Goal: Communication & Community: Answer question/provide support

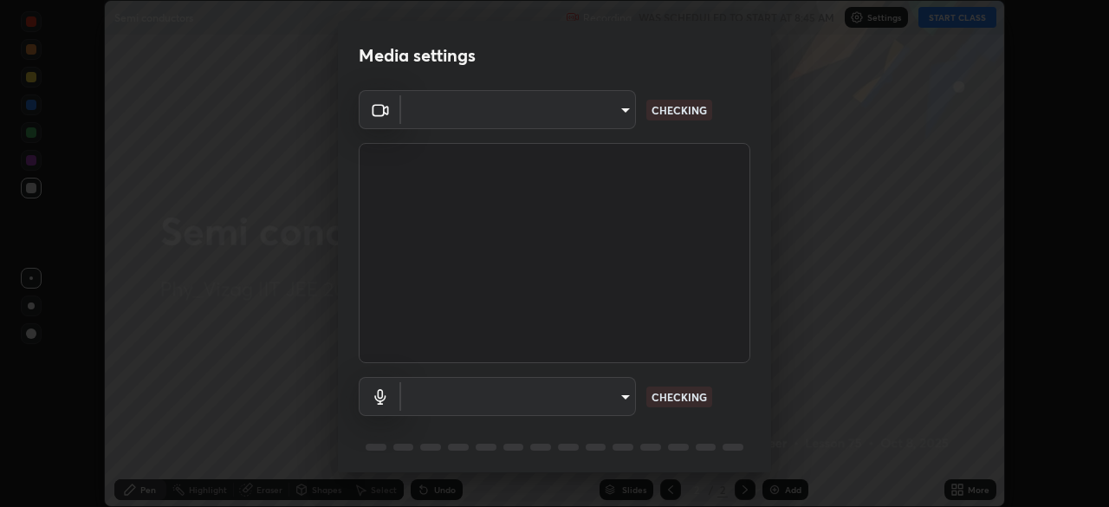
scroll to position [62, 0]
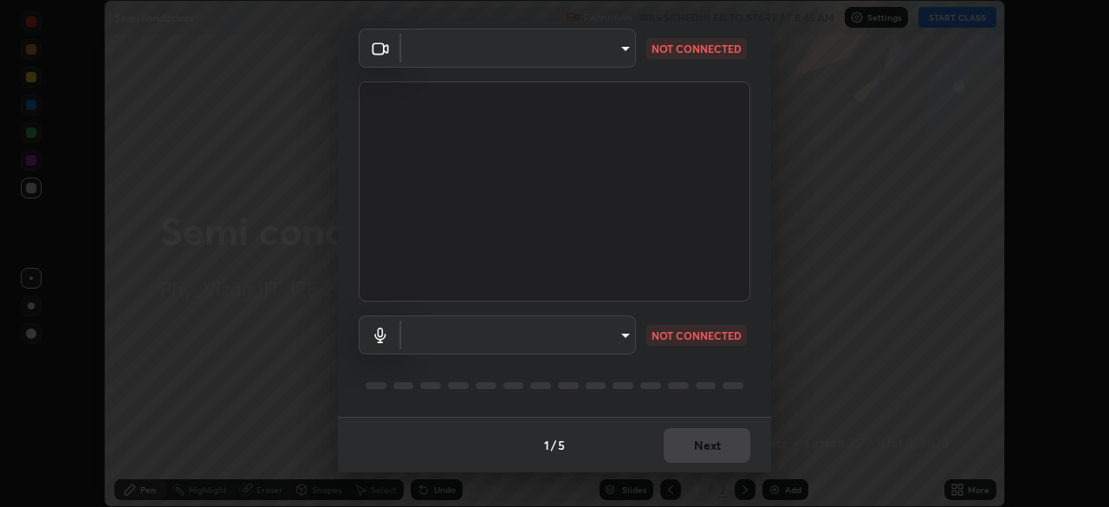
type input "359b0c2fb2d22ad11c48a9d20da28c30b8d2b6f3407690bdf719b12c3c7a5d7b"
type input "ad1b8da74082736044303c9949ee15e06d8757a0d22a3ca7355b0ed13bd19365"
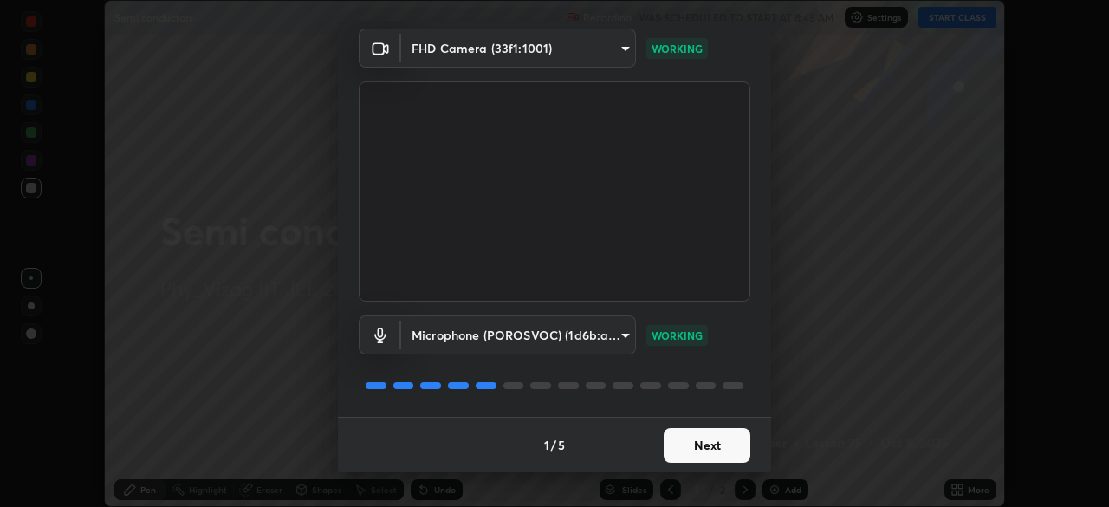
click at [696, 439] on button "Next" at bounding box center [707, 445] width 87 height 35
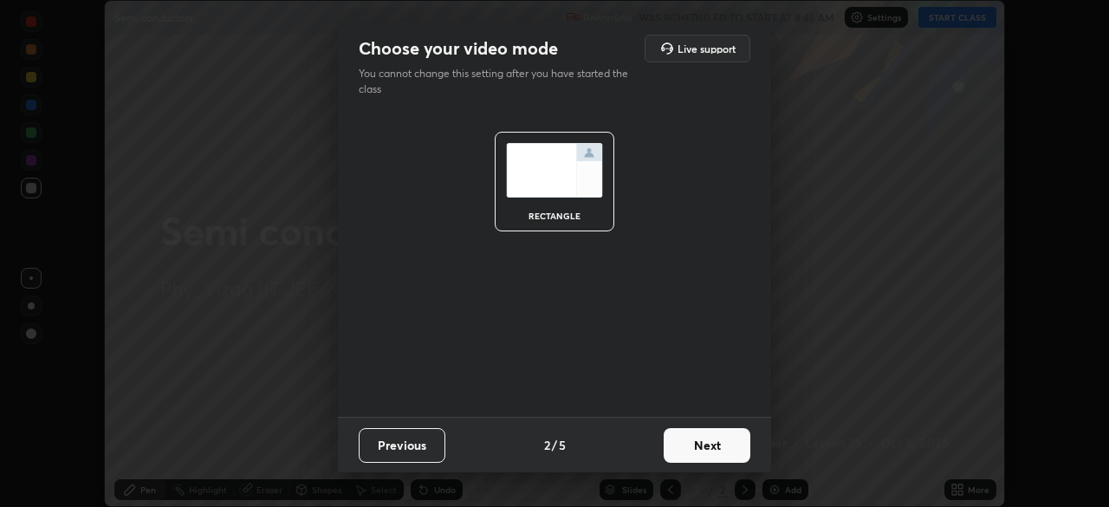
click at [709, 440] on button "Next" at bounding box center [707, 445] width 87 height 35
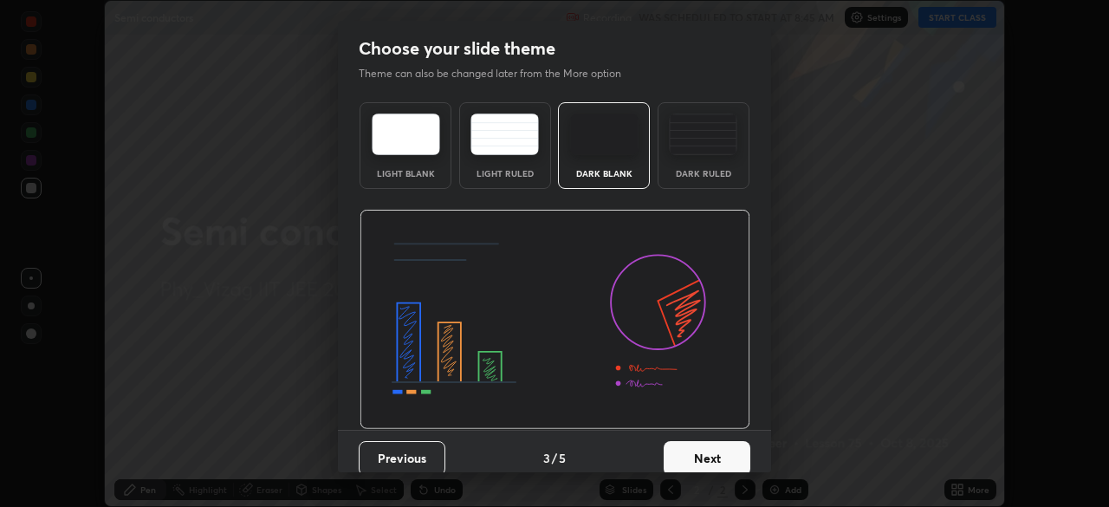
click at [711, 156] on div "Dark Ruled" at bounding box center [703, 145] width 92 height 87
click at [704, 457] on button "Next" at bounding box center [707, 458] width 87 height 35
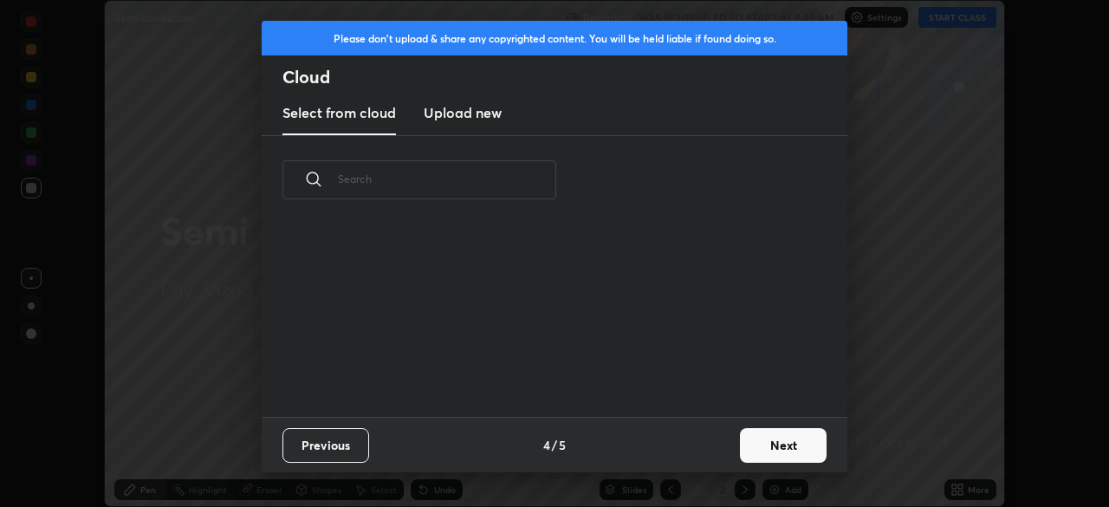
click at [767, 441] on button "Next" at bounding box center [783, 445] width 87 height 35
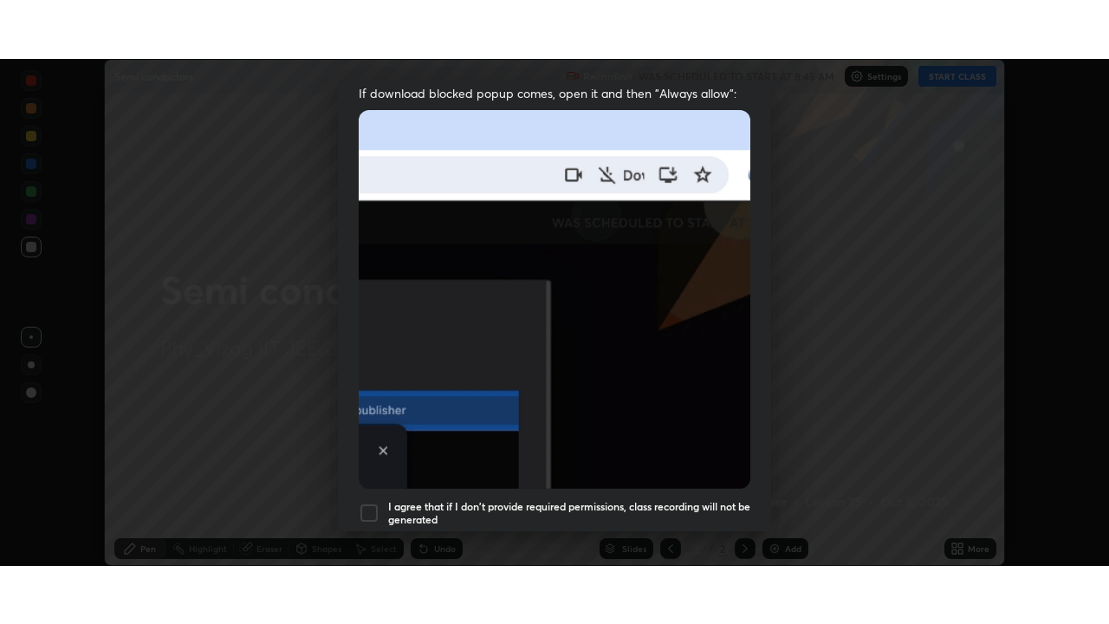
scroll to position [415, 0]
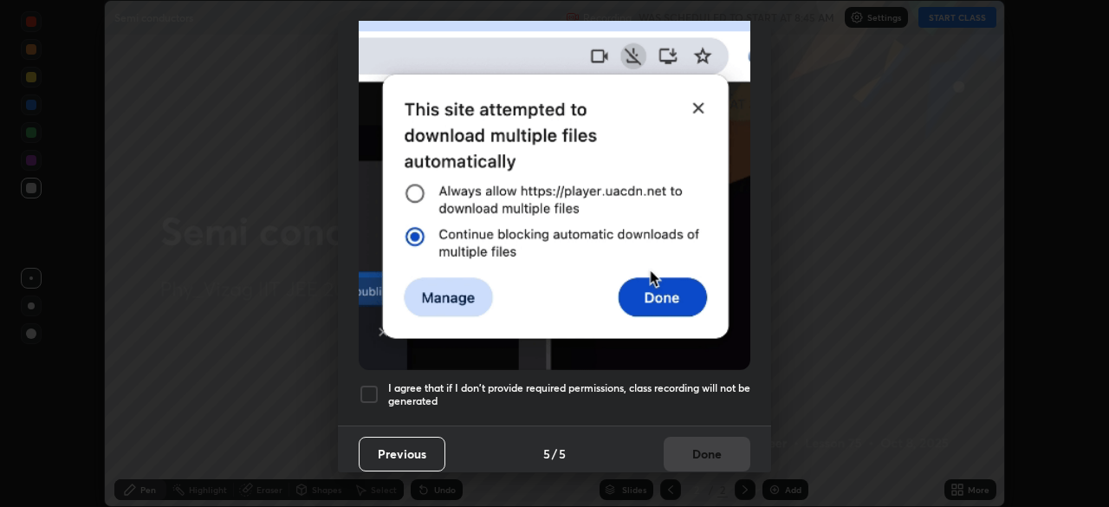
click at [374, 384] on div at bounding box center [369, 394] width 21 height 21
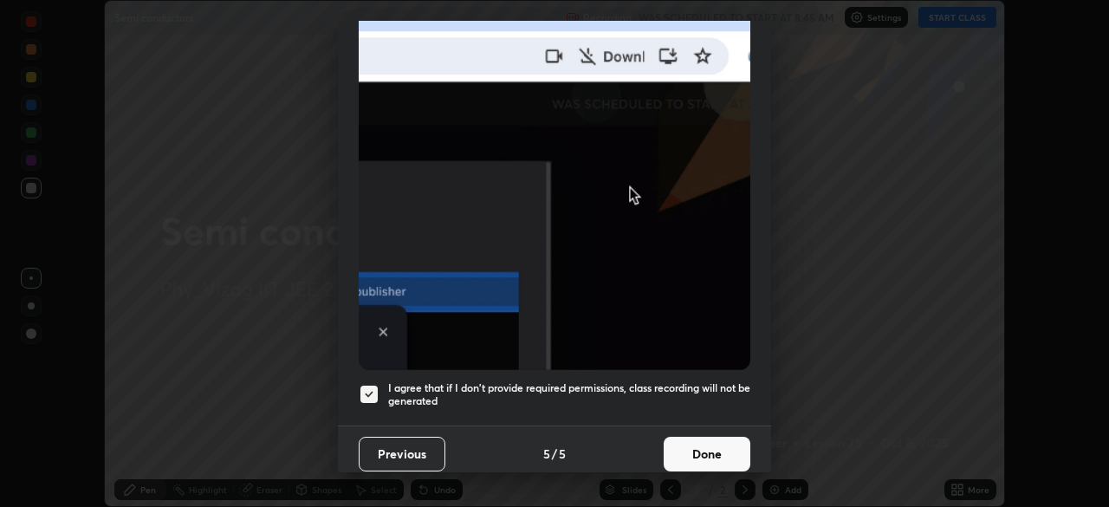
click at [702, 445] on button "Done" at bounding box center [707, 454] width 87 height 35
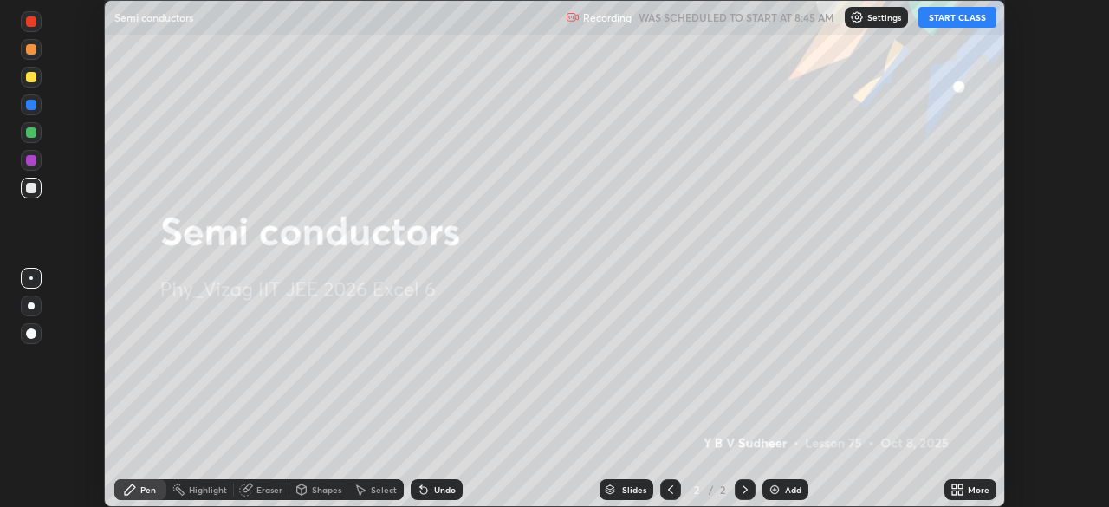
click at [779, 483] on img at bounding box center [774, 490] width 14 height 14
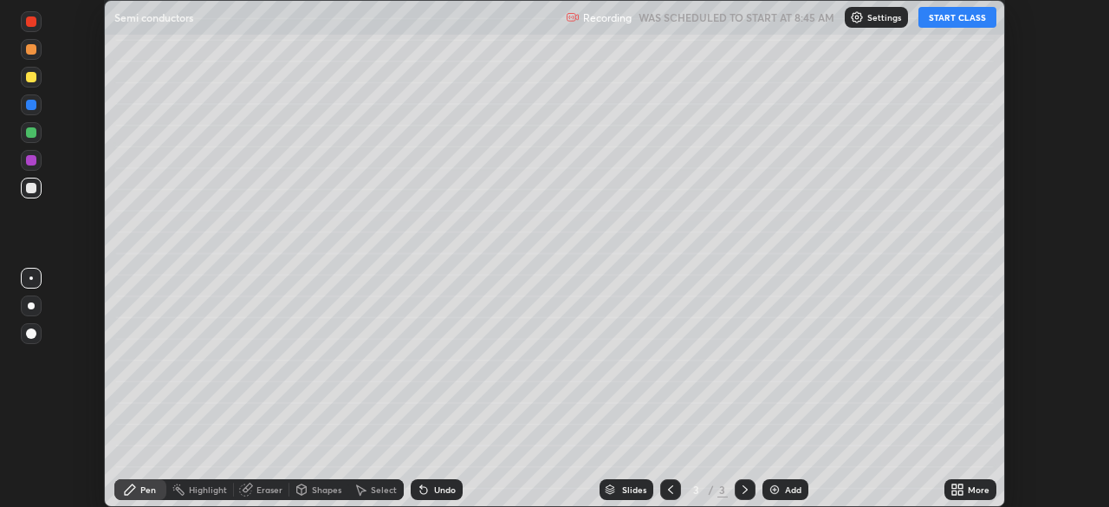
click at [960, 486] on icon at bounding box center [960, 486] width 4 height 4
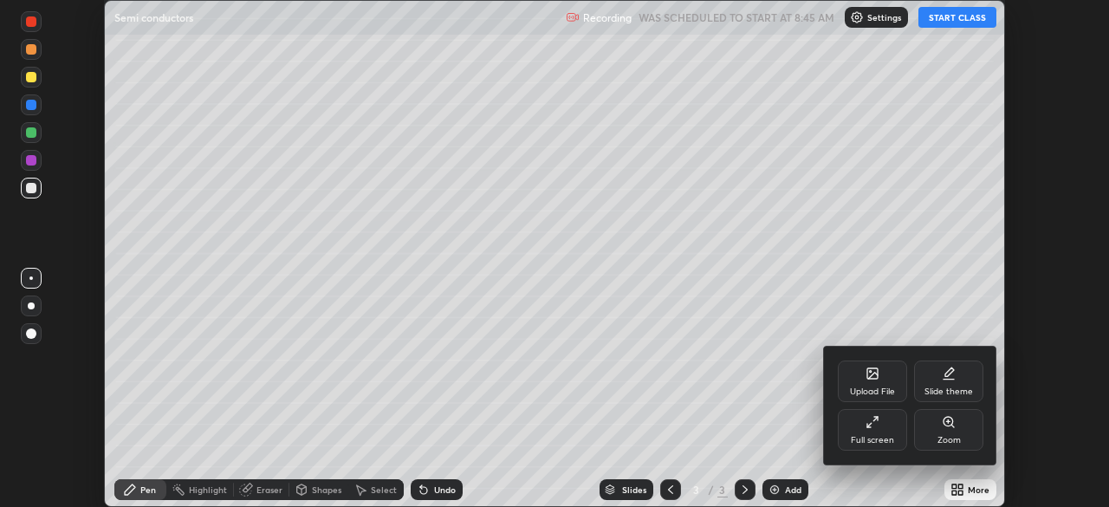
click at [880, 426] on div "Full screen" at bounding box center [872, 430] width 69 height 42
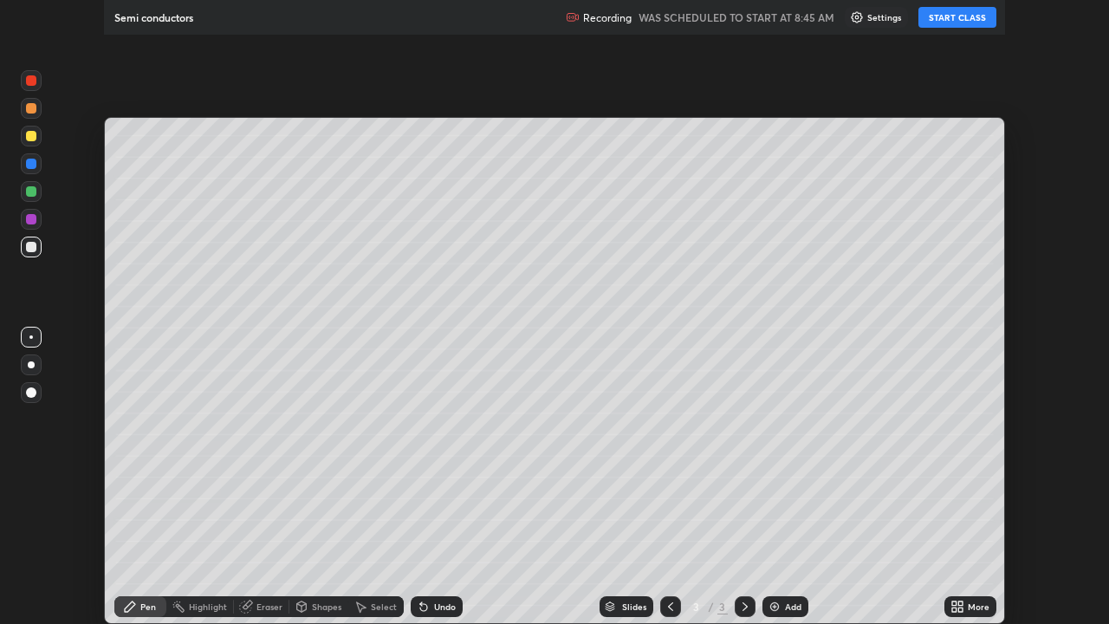
scroll to position [624, 1109]
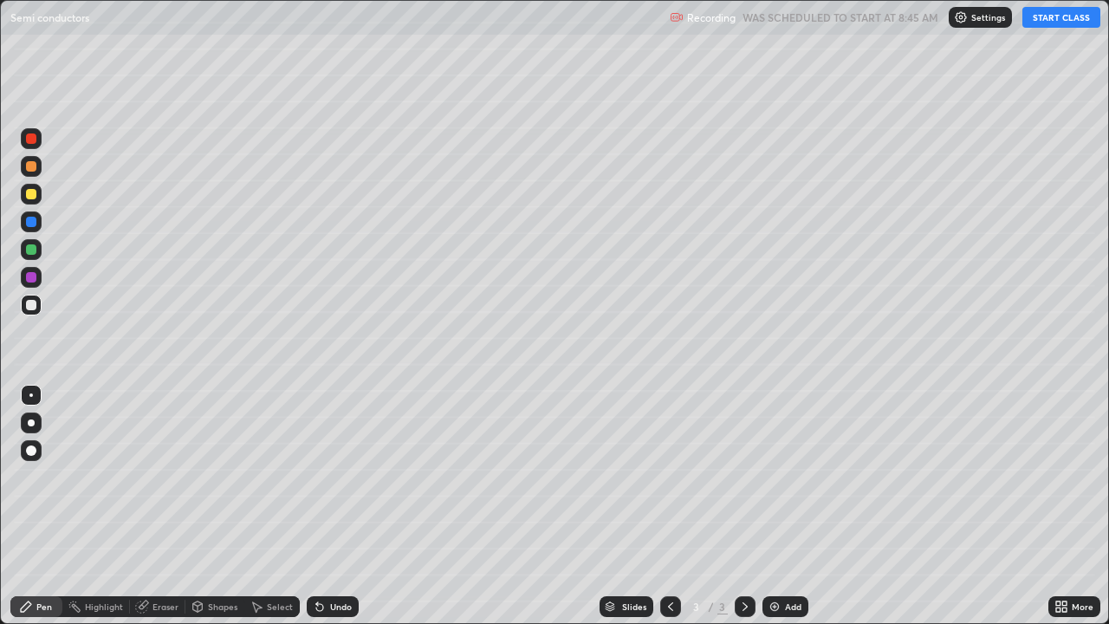
click at [1051, 24] on button "START CLASS" at bounding box center [1061, 17] width 78 height 21
click at [39, 424] on div at bounding box center [31, 422] width 21 height 21
click at [774, 506] on img at bounding box center [774, 606] width 14 height 14
click at [332, 506] on div "Undo" at bounding box center [341, 606] width 22 height 9
click at [774, 506] on img at bounding box center [774, 606] width 14 height 14
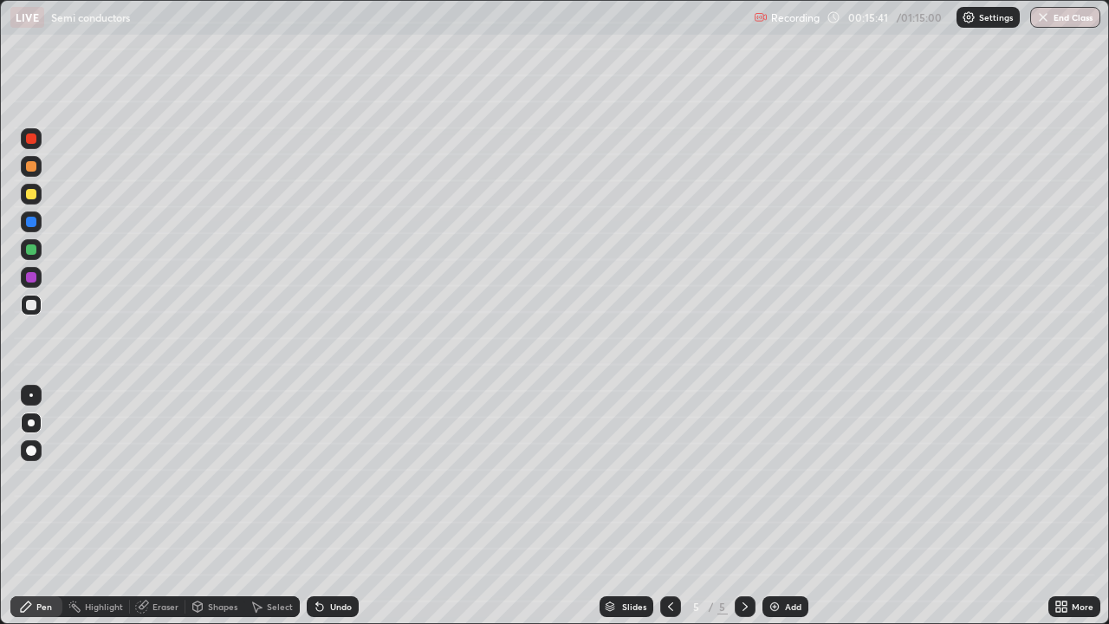
click at [163, 506] on div "Eraser" at bounding box center [165, 606] width 26 height 9
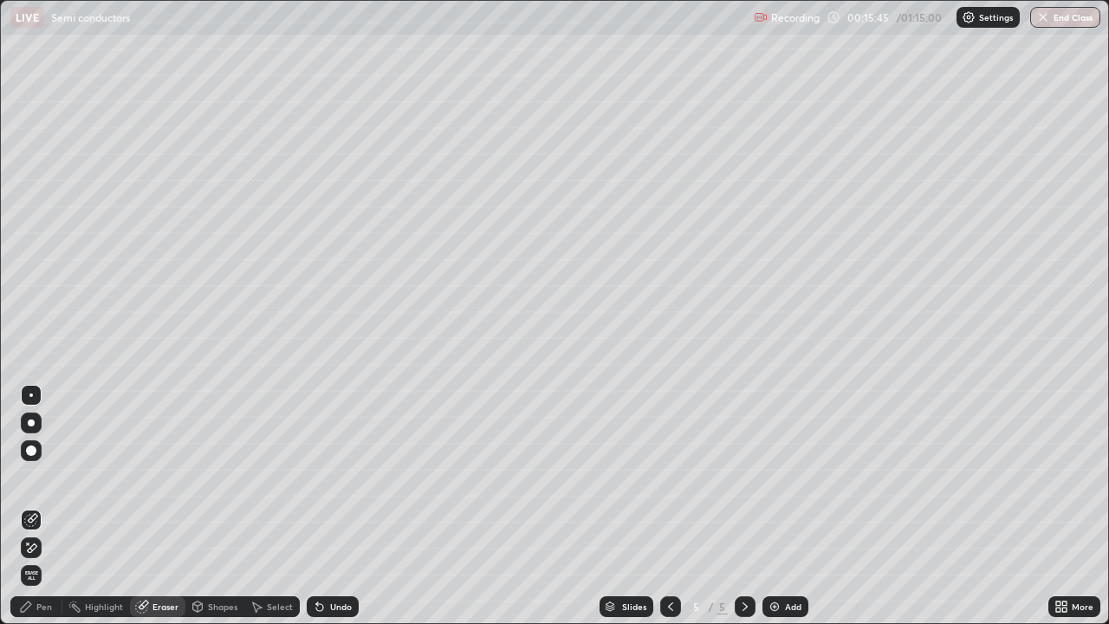
click at [39, 506] on div "Pen" at bounding box center [44, 606] width 16 height 9
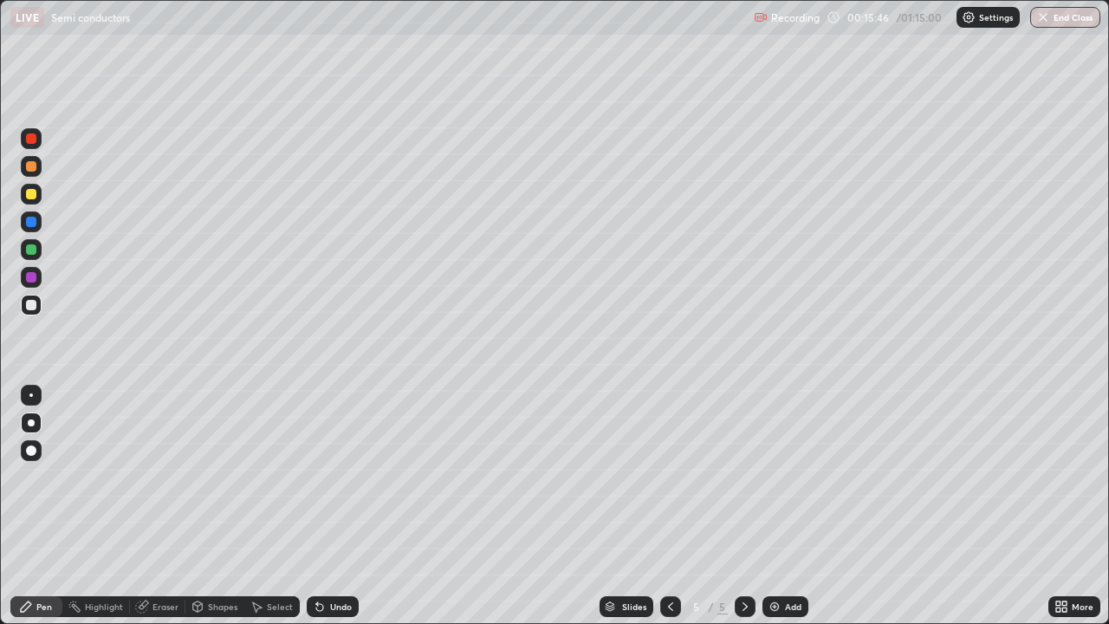
click at [39, 199] on div at bounding box center [31, 194] width 21 height 21
click at [330, 506] on div "Undo" at bounding box center [333, 606] width 52 height 21
click at [333, 506] on div "Undo" at bounding box center [341, 606] width 22 height 9
click at [335, 506] on div "Undo" at bounding box center [333, 606] width 52 height 21
click at [150, 506] on div "Eraser" at bounding box center [157, 606] width 55 height 21
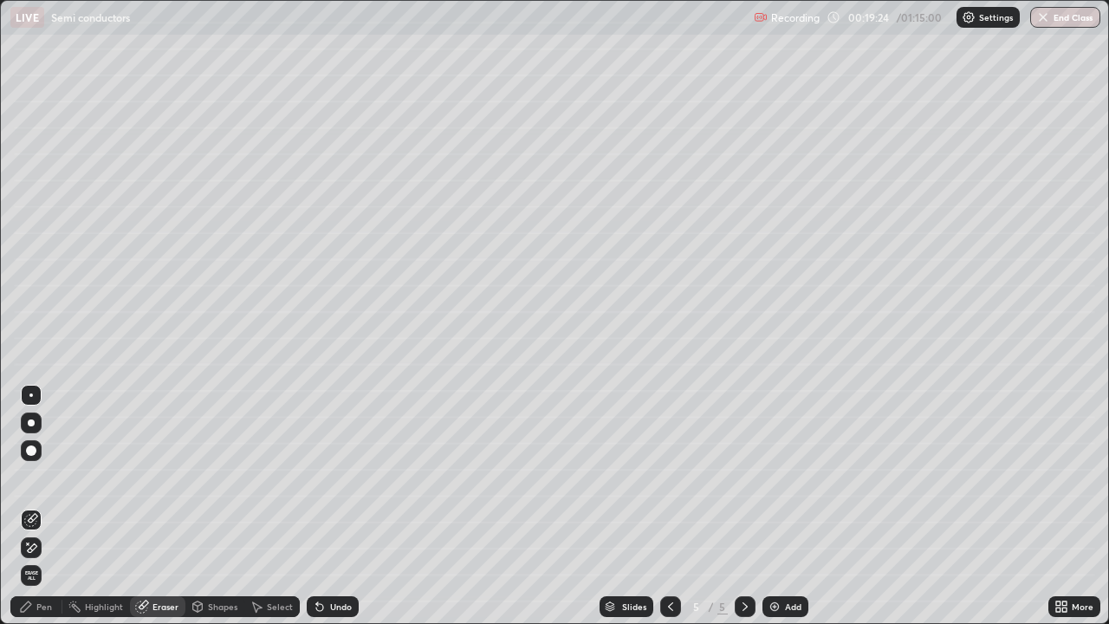
click at [46, 506] on div "Pen" at bounding box center [36, 606] width 52 height 21
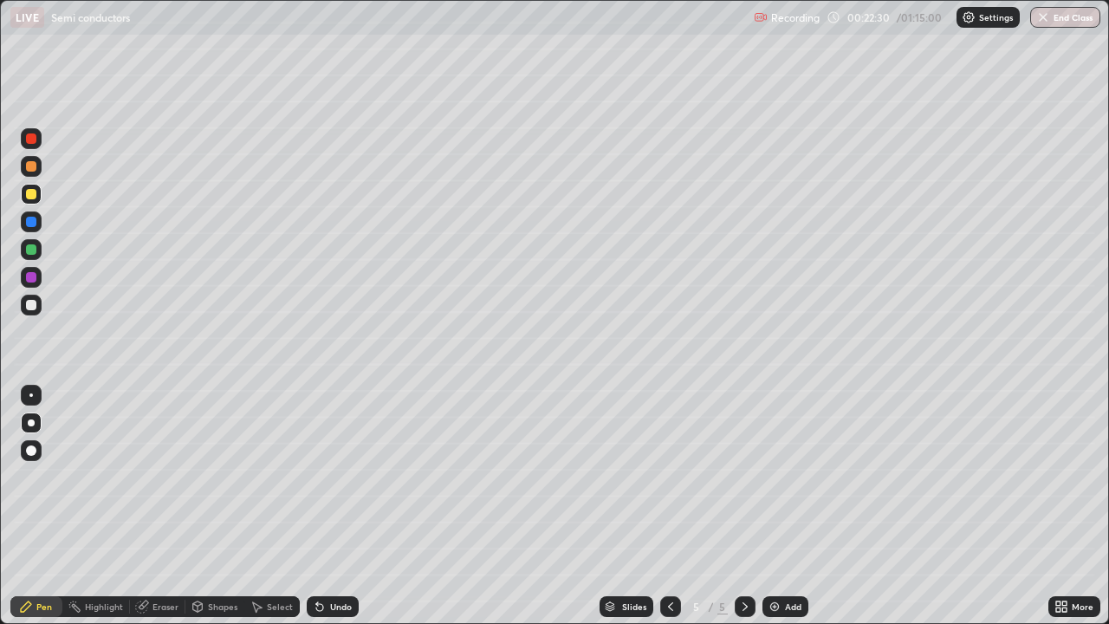
click at [785, 506] on div "Add" at bounding box center [793, 606] width 16 height 9
click at [337, 506] on div "Undo" at bounding box center [341, 606] width 22 height 9
click at [317, 506] on icon at bounding box center [319, 607] width 7 height 7
click at [777, 506] on img at bounding box center [774, 606] width 14 height 14
click at [340, 506] on div "Undo" at bounding box center [341, 606] width 22 height 9
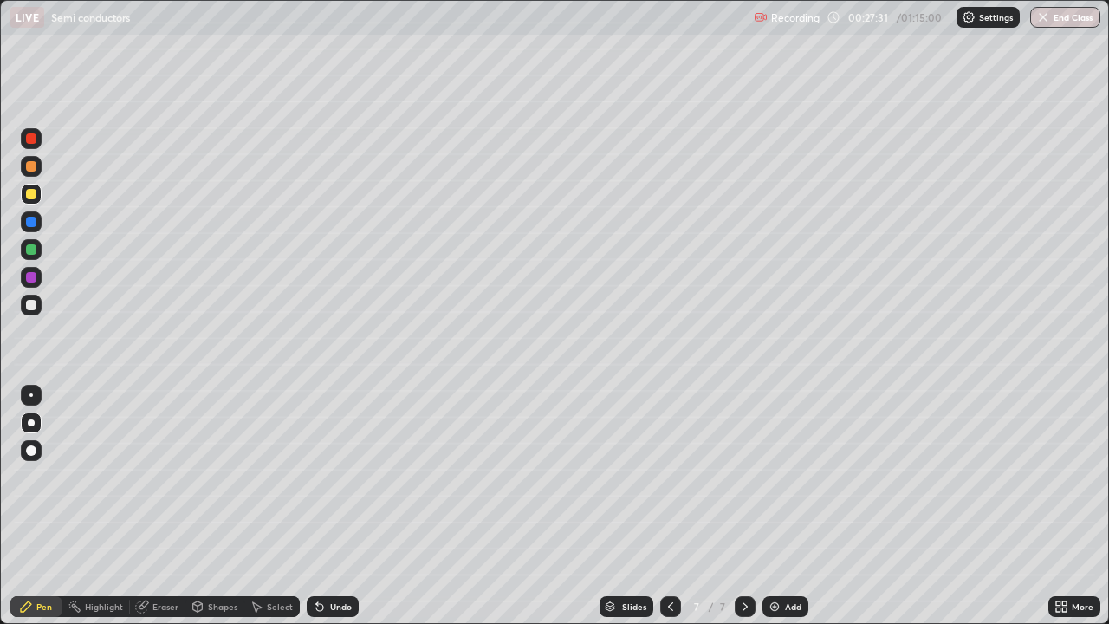
click at [334, 506] on div "Undo" at bounding box center [341, 606] width 22 height 9
click at [33, 311] on div at bounding box center [31, 305] width 21 height 21
click at [666, 506] on div at bounding box center [670, 606] width 21 height 21
click at [668, 506] on icon at bounding box center [670, 606] width 5 height 9
click at [663, 506] on div at bounding box center [670, 606] width 21 height 21
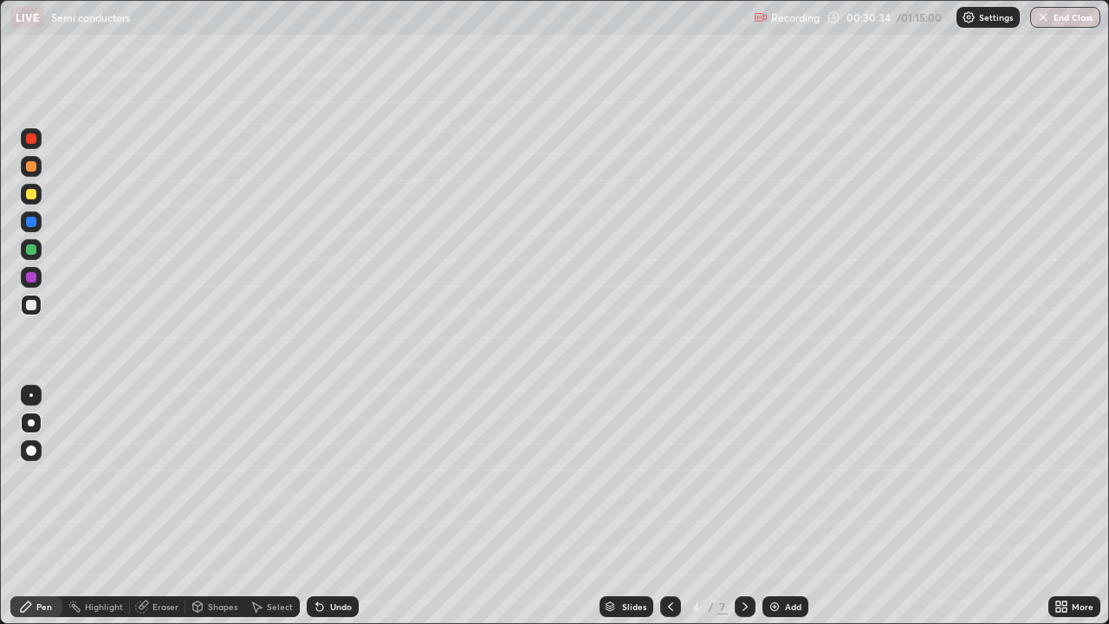
click at [745, 506] on icon at bounding box center [745, 606] width 14 height 14
click at [746, 506] on icon at bounding box center [745, 606] width 14 height 14
click at [743, 506] on icon at bounding box center [745, 606] width 14 height 14
click at [776, 506] on img at bounding box center [774, 606] width 14 height 14
click at [777, 506] on img at bounding box center [774, 606] width 14 height 14
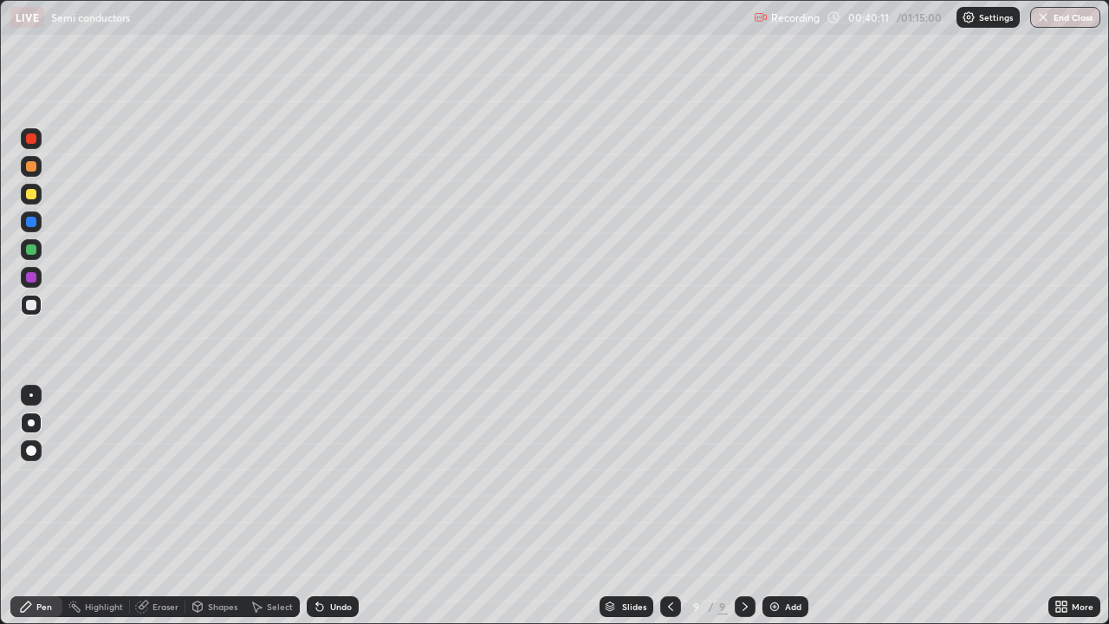
click at [330, 506] on div "Undo" at bounding box center [341, 606] width 22 height 9
click at [776, 506] on img at bounding box center [774, 606] width 14 height 14
click at [216, 506] on div "Shapes" at bounding box center [222, 606] width 29 height 9
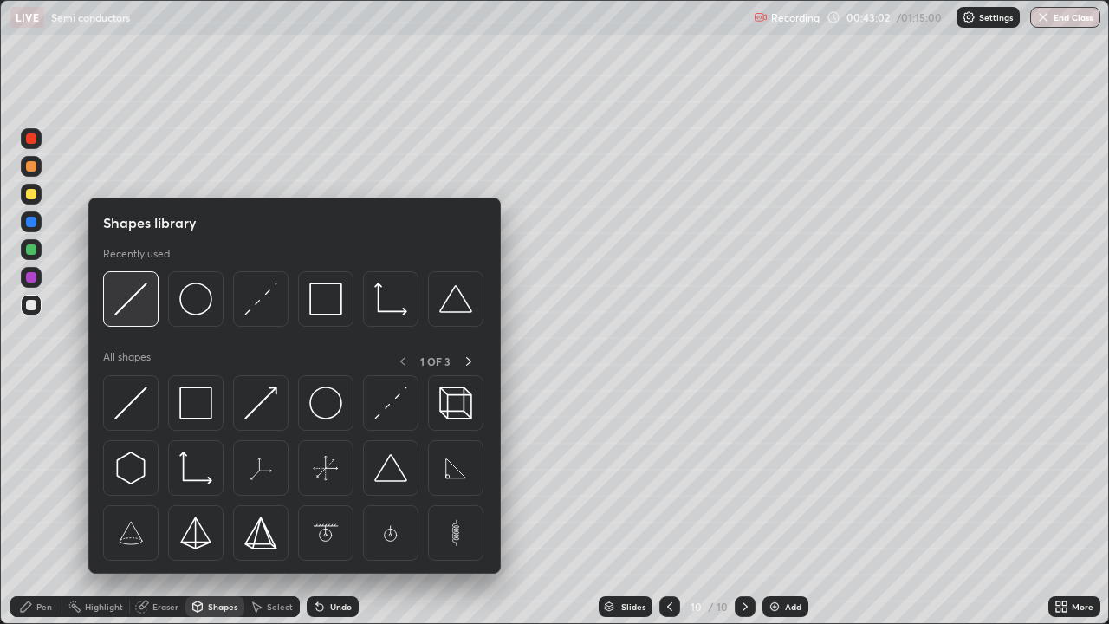
click at [154, 317] on div at bounding box center [130, 298] width 55 height 55
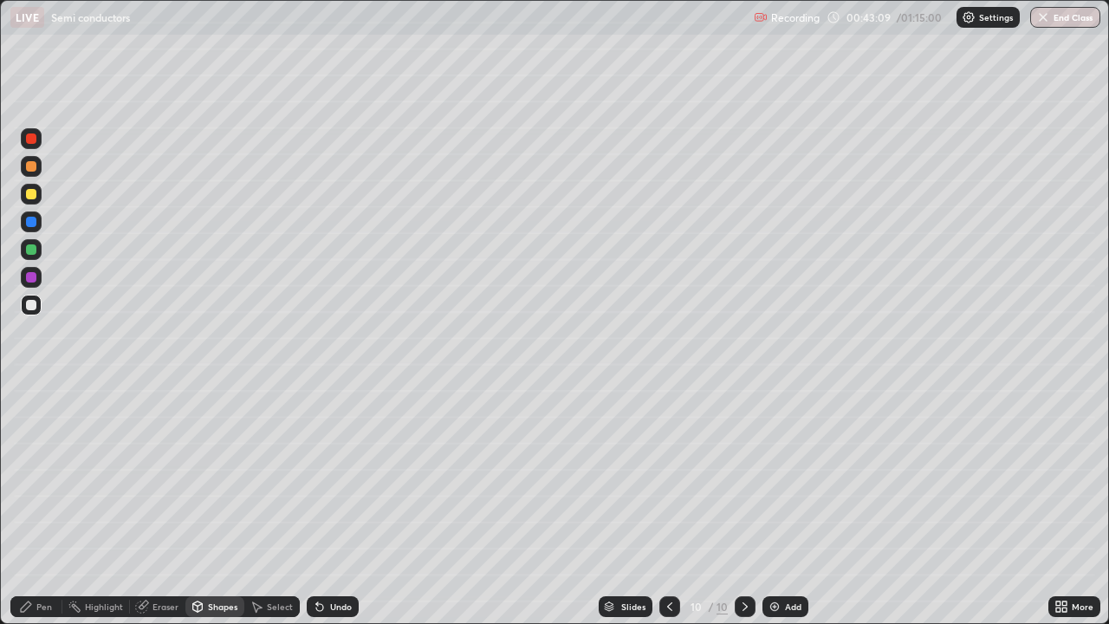
click at [36, 506] on div "Pen" at bounding box center [44, 606] width 16 height 9
click at [34, 194] on div at bounding box center [31, 194] width 10 height 10
click at [31, 139] on div at bounding box center [31, 138] width 10 height 10
click at [330, 506] on div "Undo" at bounding box center [341, 606] width 22 height 9
click at [327, 506] on div "Undo" at bounding box center [333, 606] width 52 height 21
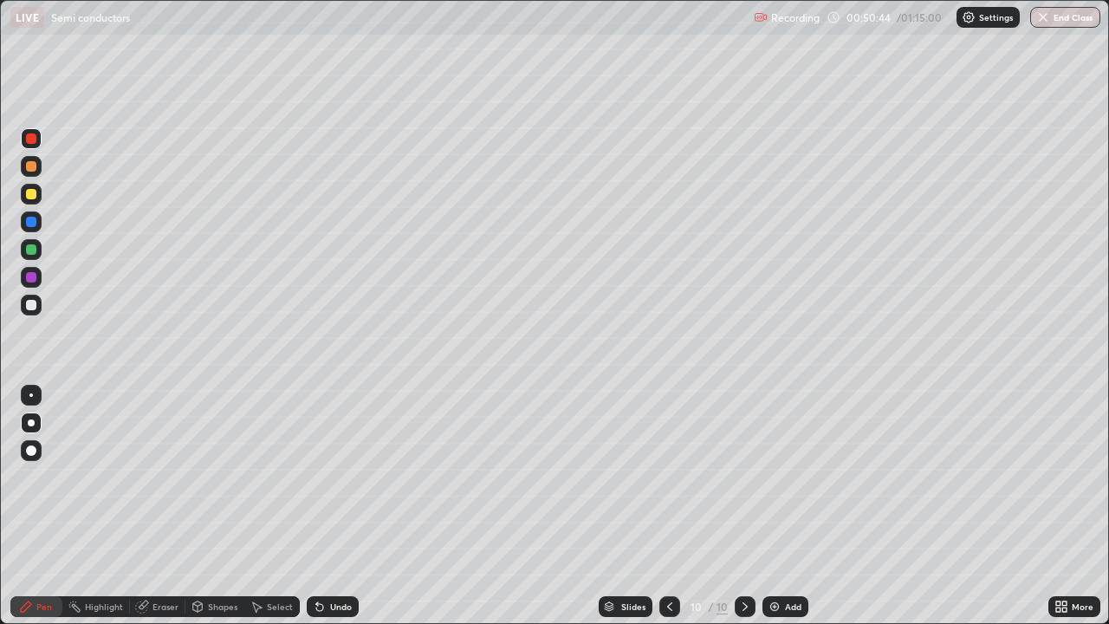
click at [161, 506] on div "Eraser" at bounding box center [165, 606] width 26 height 9
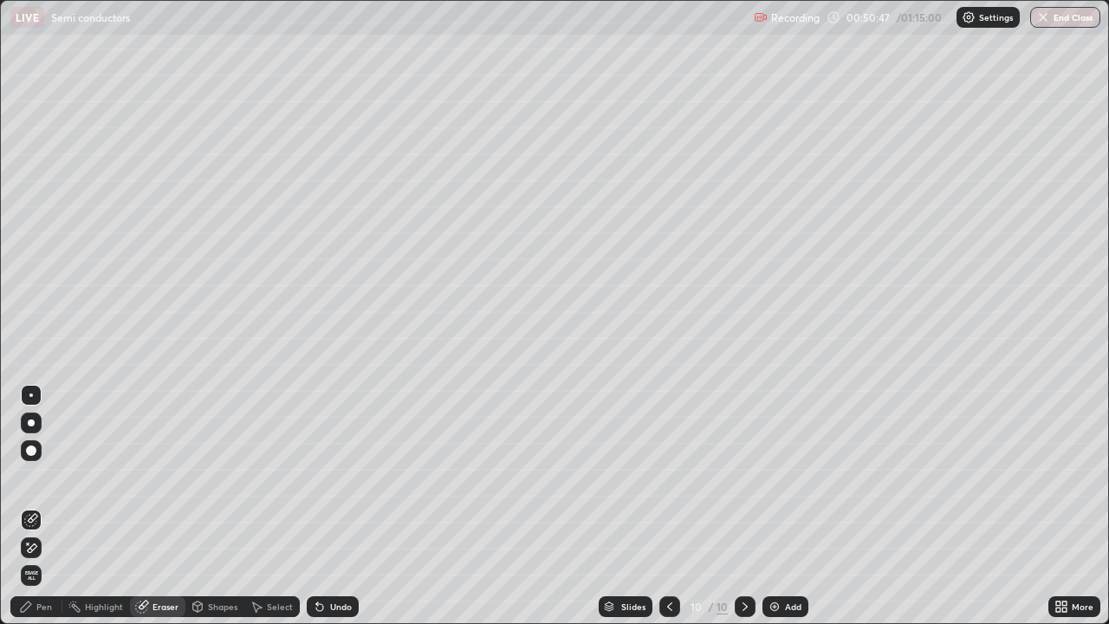
click at [37, 506] on div "Pen" at bounding box center [44, 606] width 16 height 9
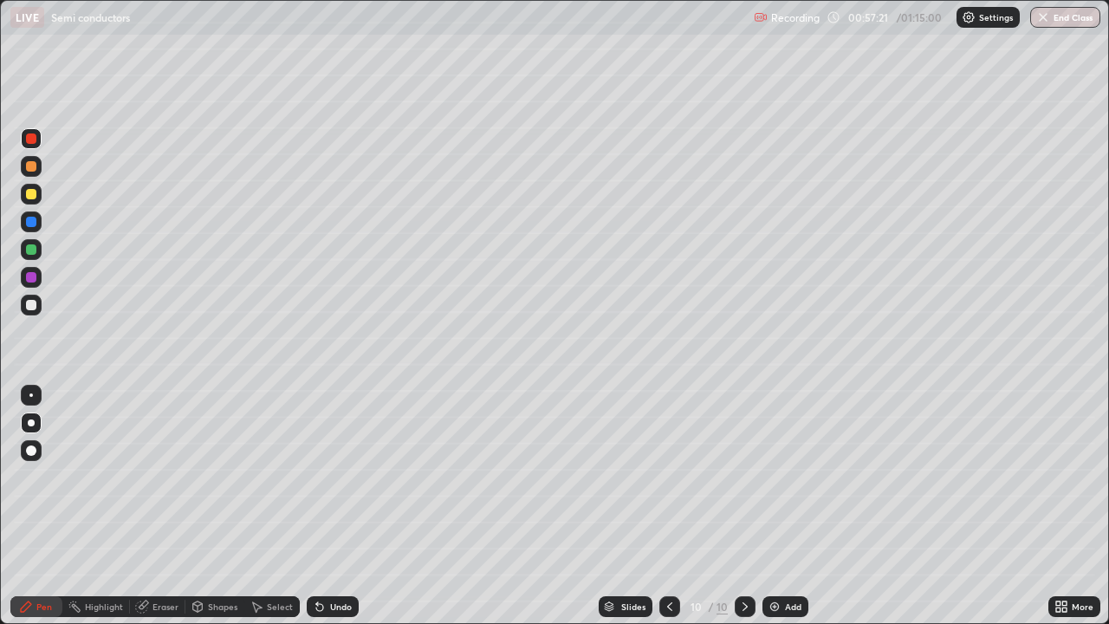
click at [31, 306] on div at bounding box center [31, 305] width 10 height 10
click at [167, 506] on div "Eraser" at bounding box center [165, 606] width 26 height 9
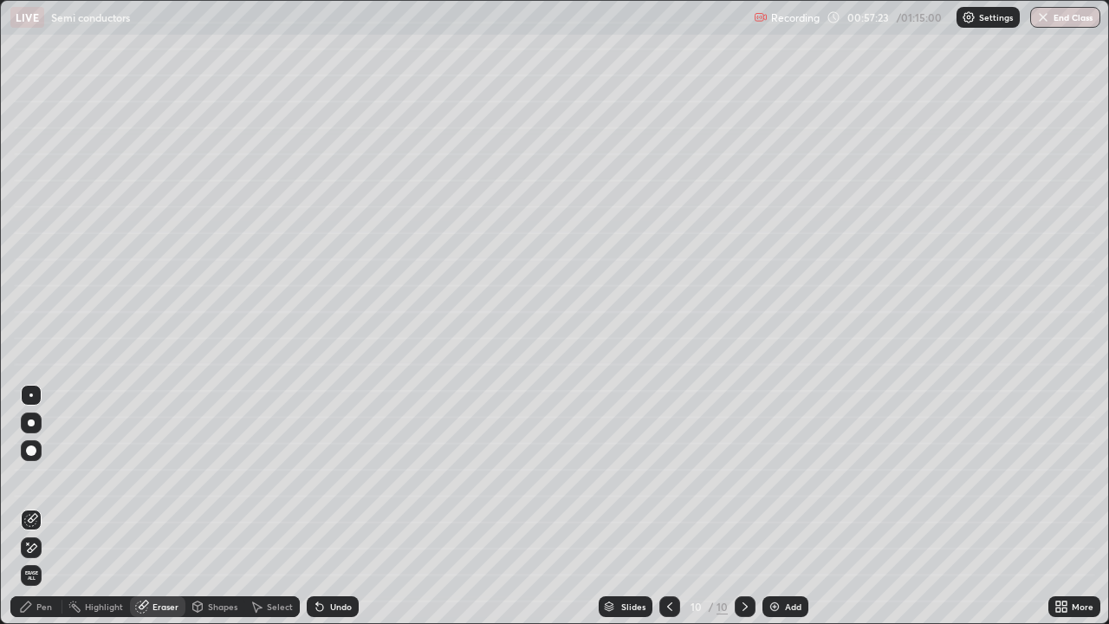
click at [36, 506] on icon at bounding box center [31, 548] width 14 height 15
click at [42, 506] on div "Pen" at bounding box center [44, 606] width 16 height 9
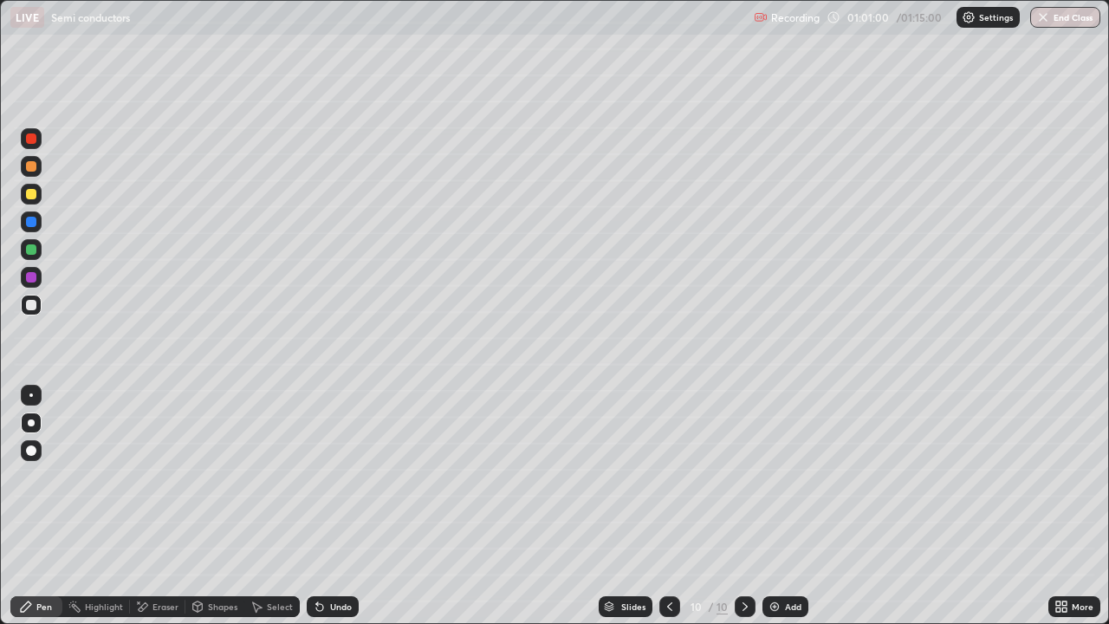
click at [162, 506] on div "Eraser" at bounding box center [157, 606] width 55 height 21
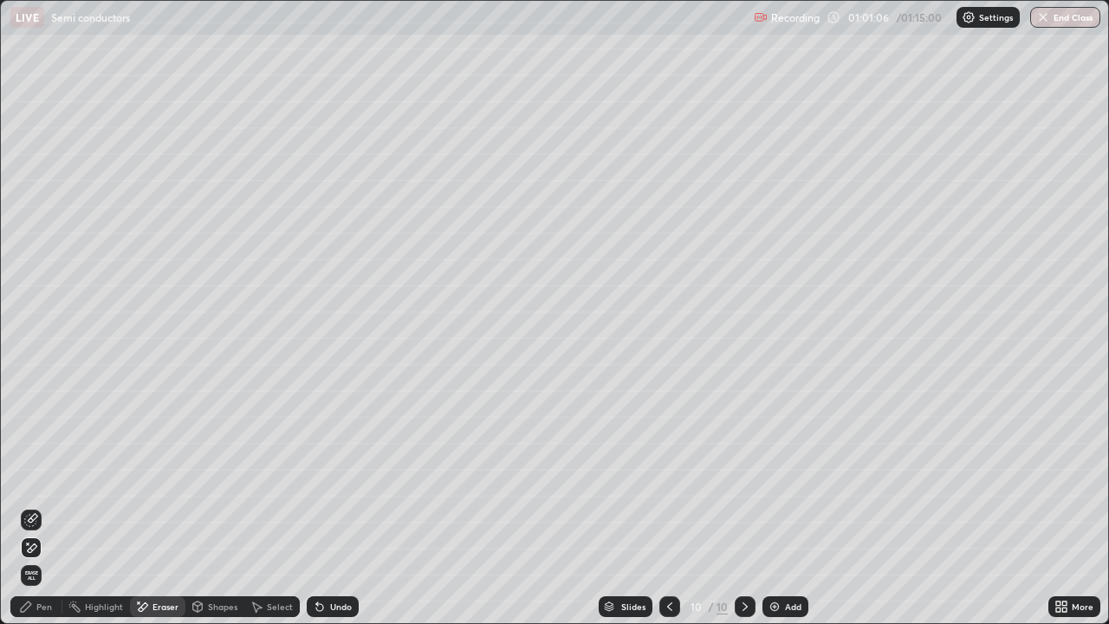
click at [42, 506] on div "Pen" at bounding box center [44, 606] width 16 height 9
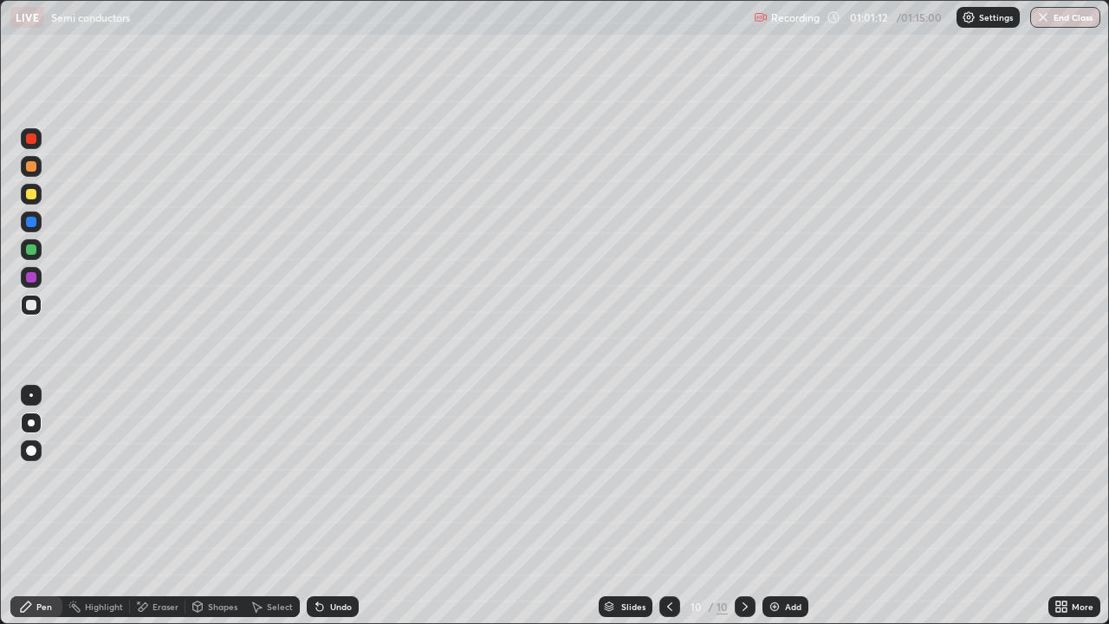
click at [29, 200] on div at bounding box center [31, 194] width 21 height 21
click at [330, 506] on div "Undo" at bounding box center [341, 606] width 22 height 9
click at [331, 506] on div "Undo" at bounding box center [341, 606] width 22 height 9
click at [168, 506] on div "Eraser" at bounding box center [165, 606] width 26 height 9
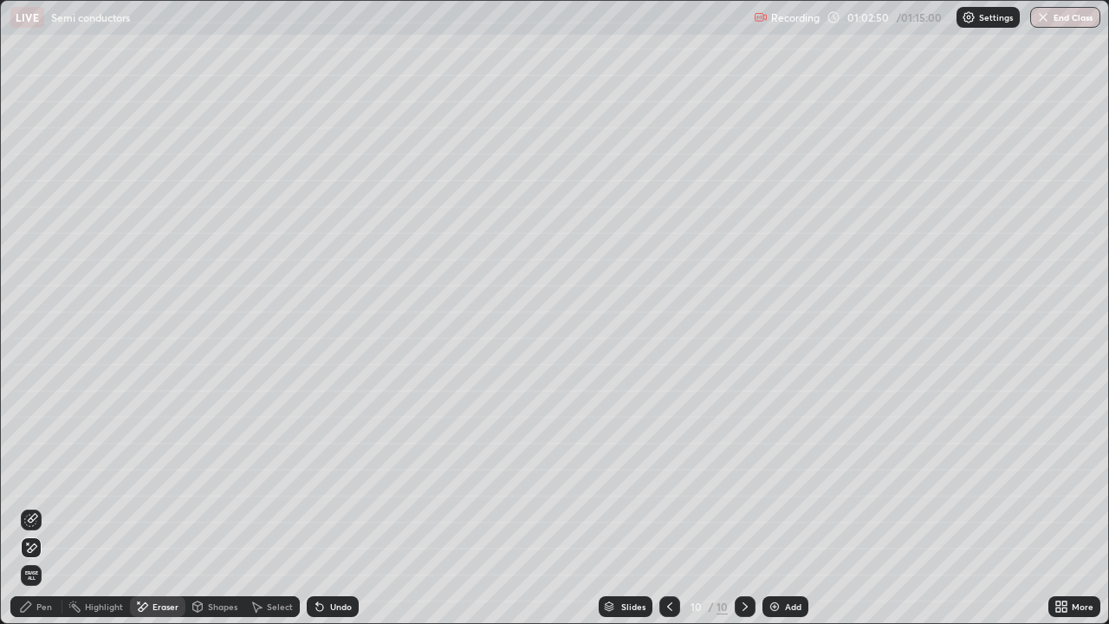
click at [31, 506] on icon at bounding box center [26, 606] width 14 height 14
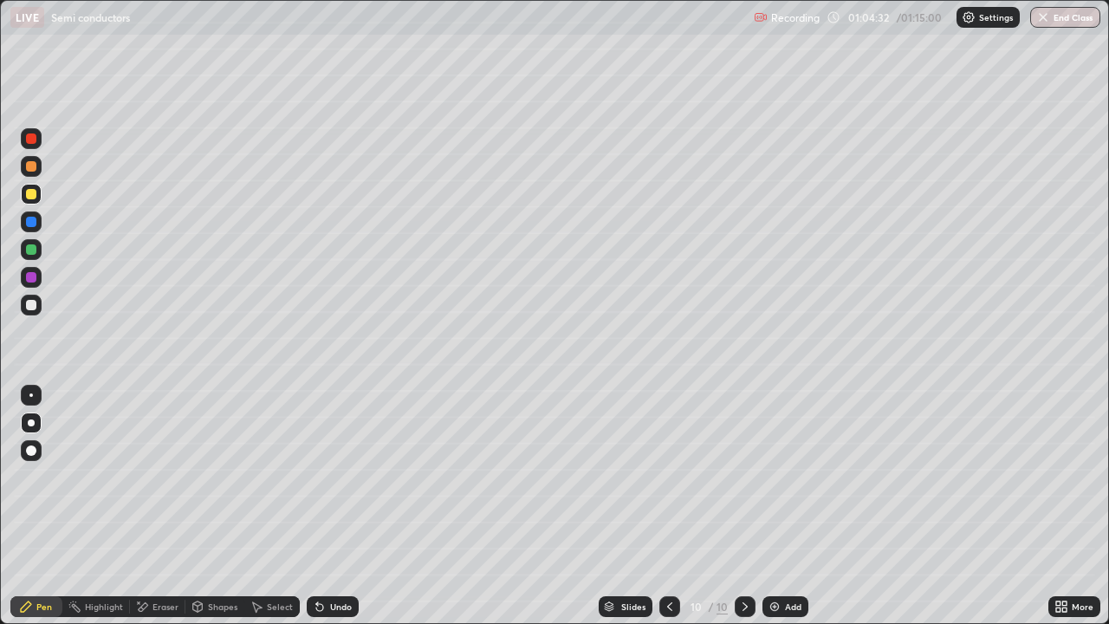
click at [156, 506] on div "Eraser" at bounding box center [165, 606] width 26 height 9
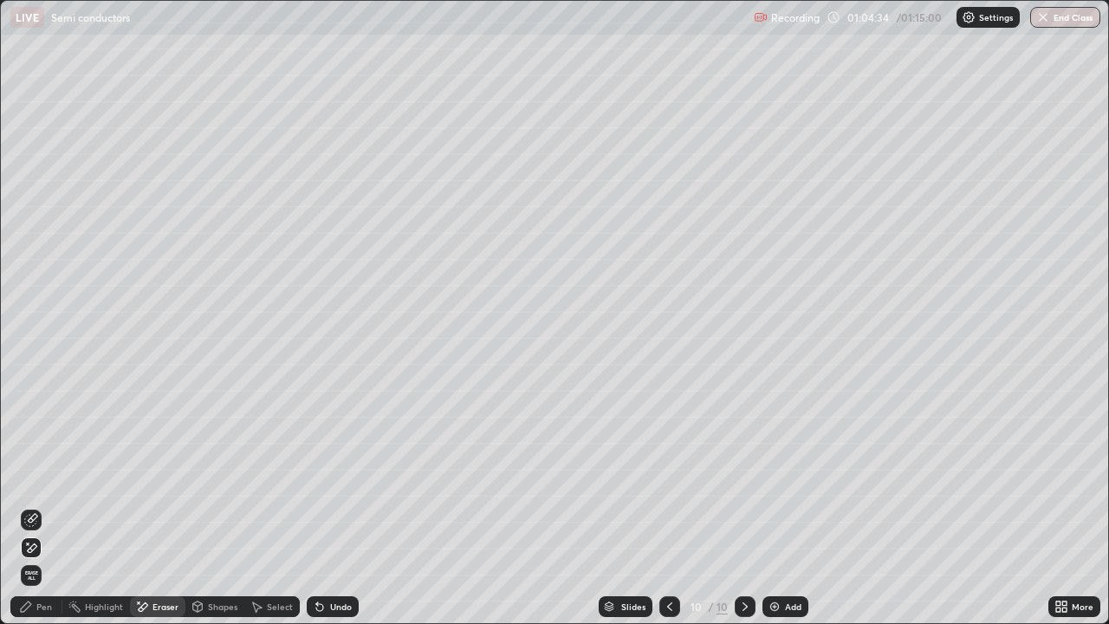
click at [37, 506] on div "Pen" at bounding box center [44, 606] width 16 height 9
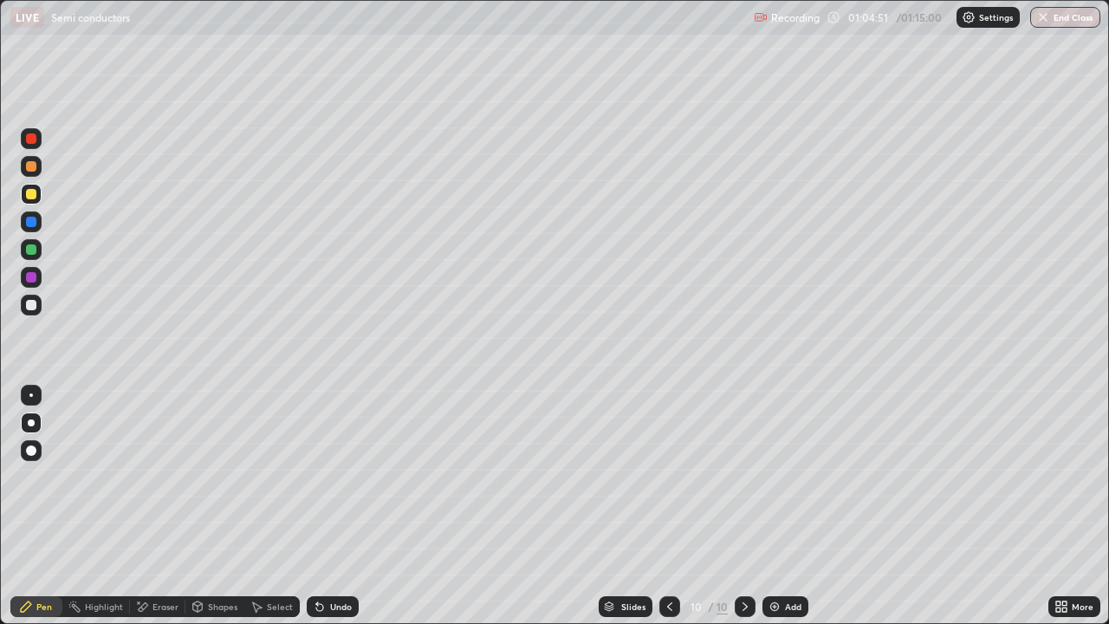
click at [337, 506] on div "Undo" at bounding box center [341, 606] width 22 height 9
click at [330, 506] on div "Undo" at bounding box center [341, 606] width 22 height 9
click at [332, 506] on div "Undo" at bounding box center [341, 606] width 22 height 9
click at [335, 506] on div "Undo" at bounding box center [341, 606] width 22 height 9
click at [1059, 13] on button "End Class" at bounding box center [1066, 17] width 68 height 21
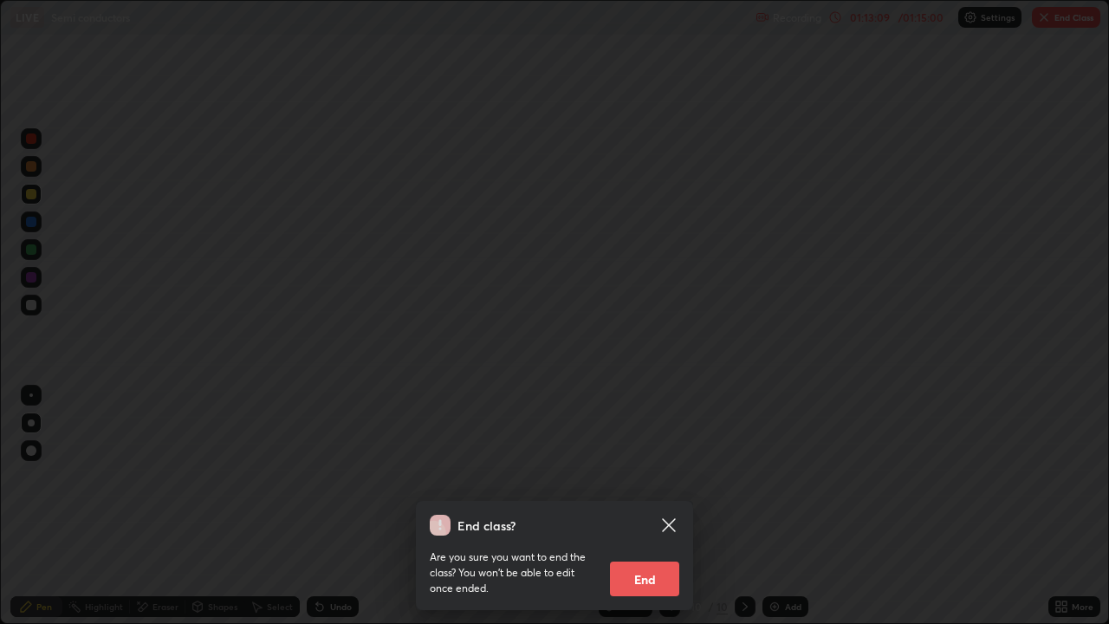
click at [659, 506] on button "End" at bounding box center [644, 578] width 69 height 35
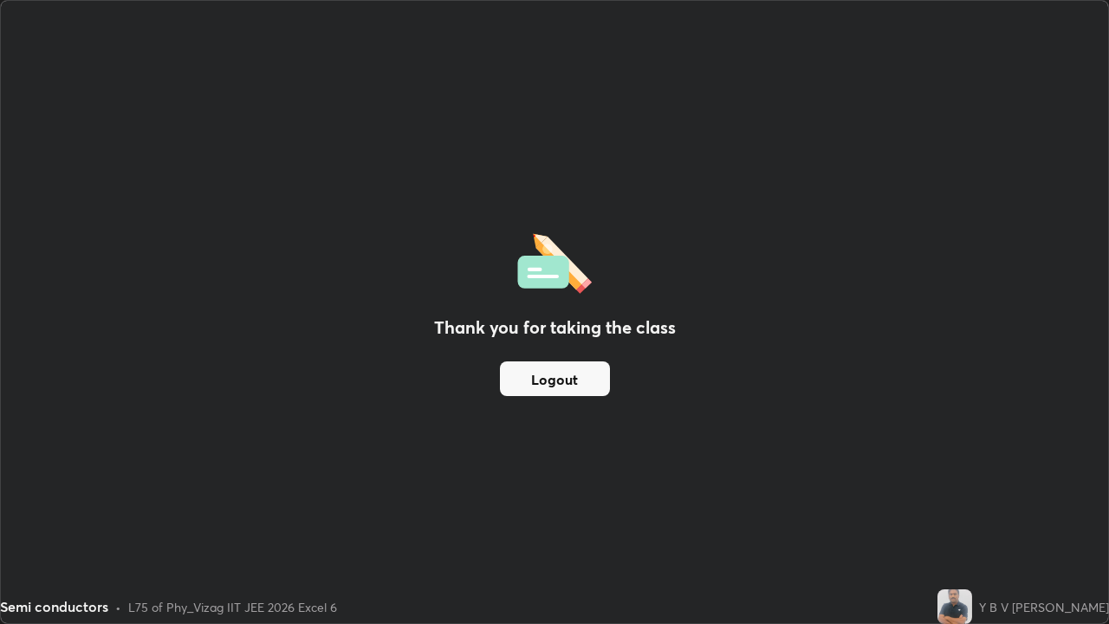
click at [583, 371] on button "Logout" at bounding box center [555, 378] width 110 height 35
